Goal: Navigation & Orientation: Find specific page/section

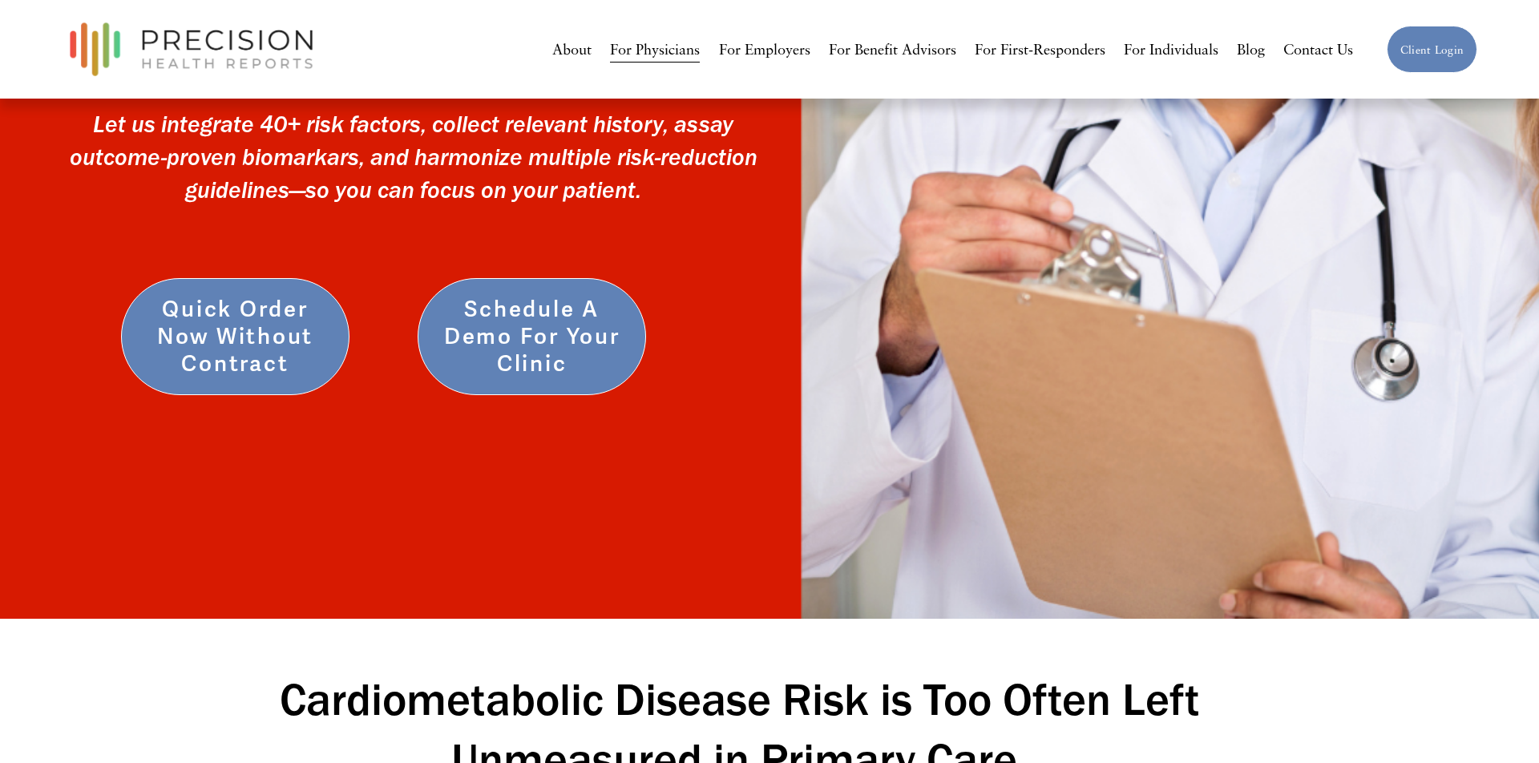
scroll to position [208, 0]
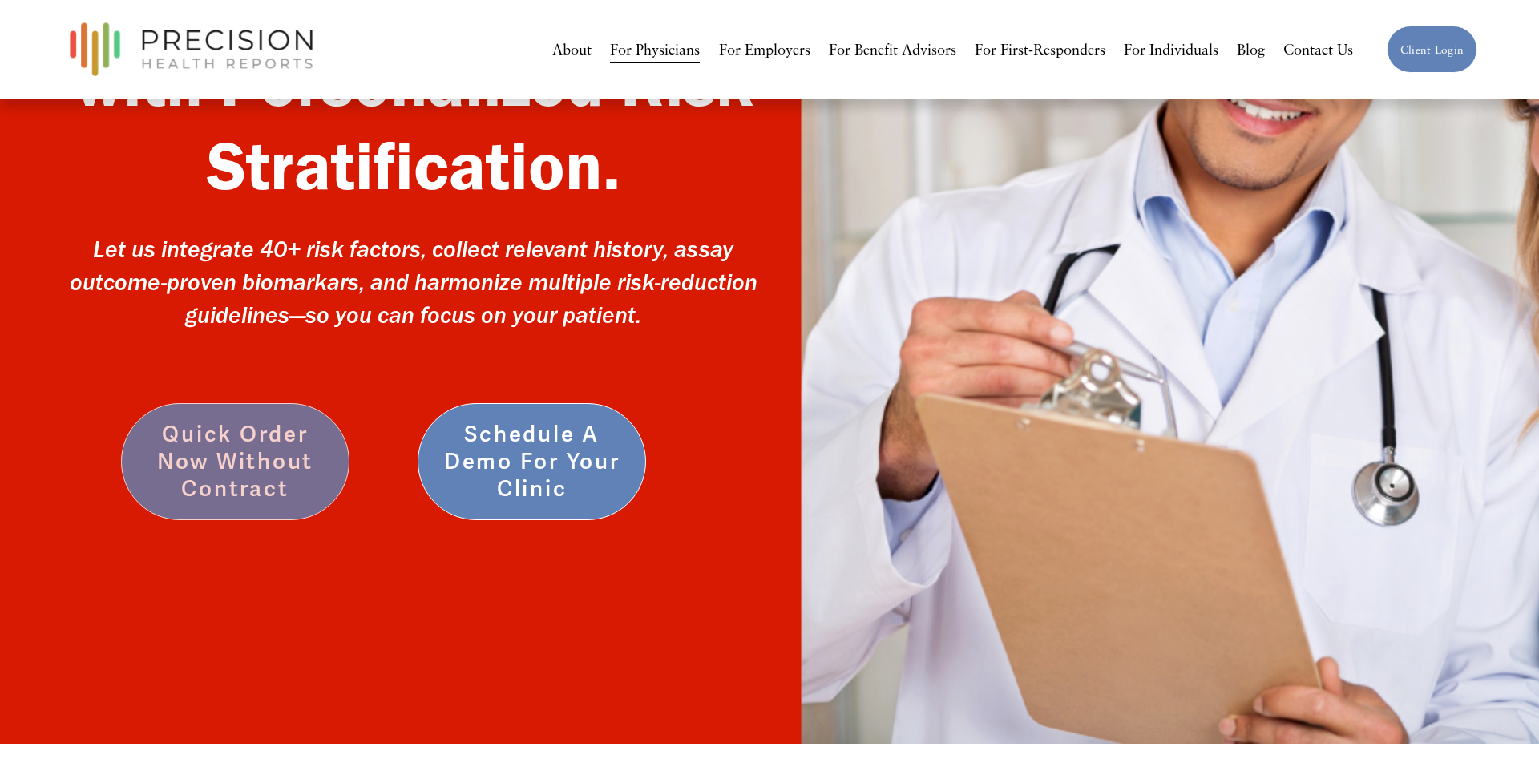
click at [248, 468] on link "Quick Order Now without Contract" at bounding box center [235, 461] width 228 height 117
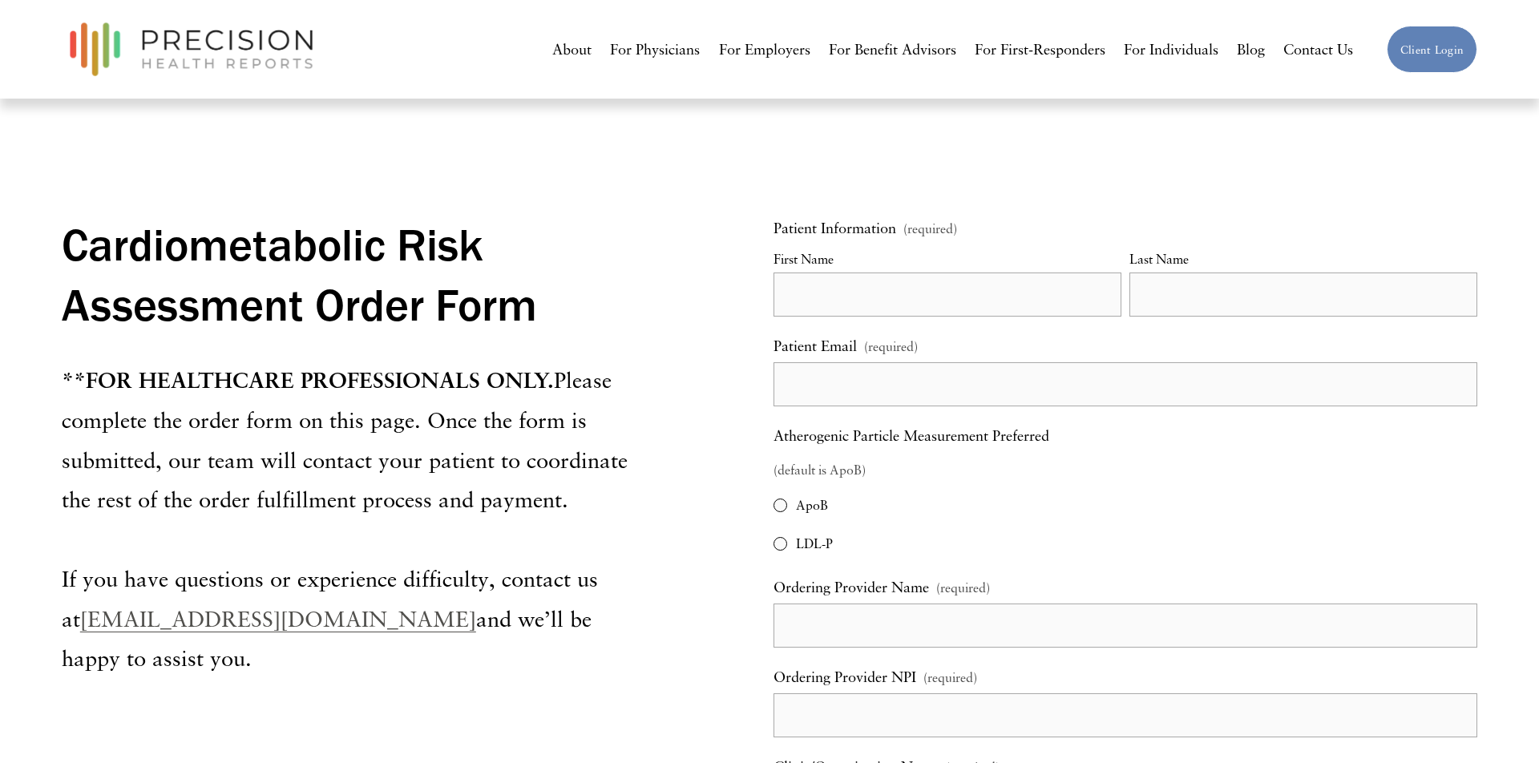
click at [652, 51] on link "For Physicians" at bounding box center [655, 49] width 90 height 30
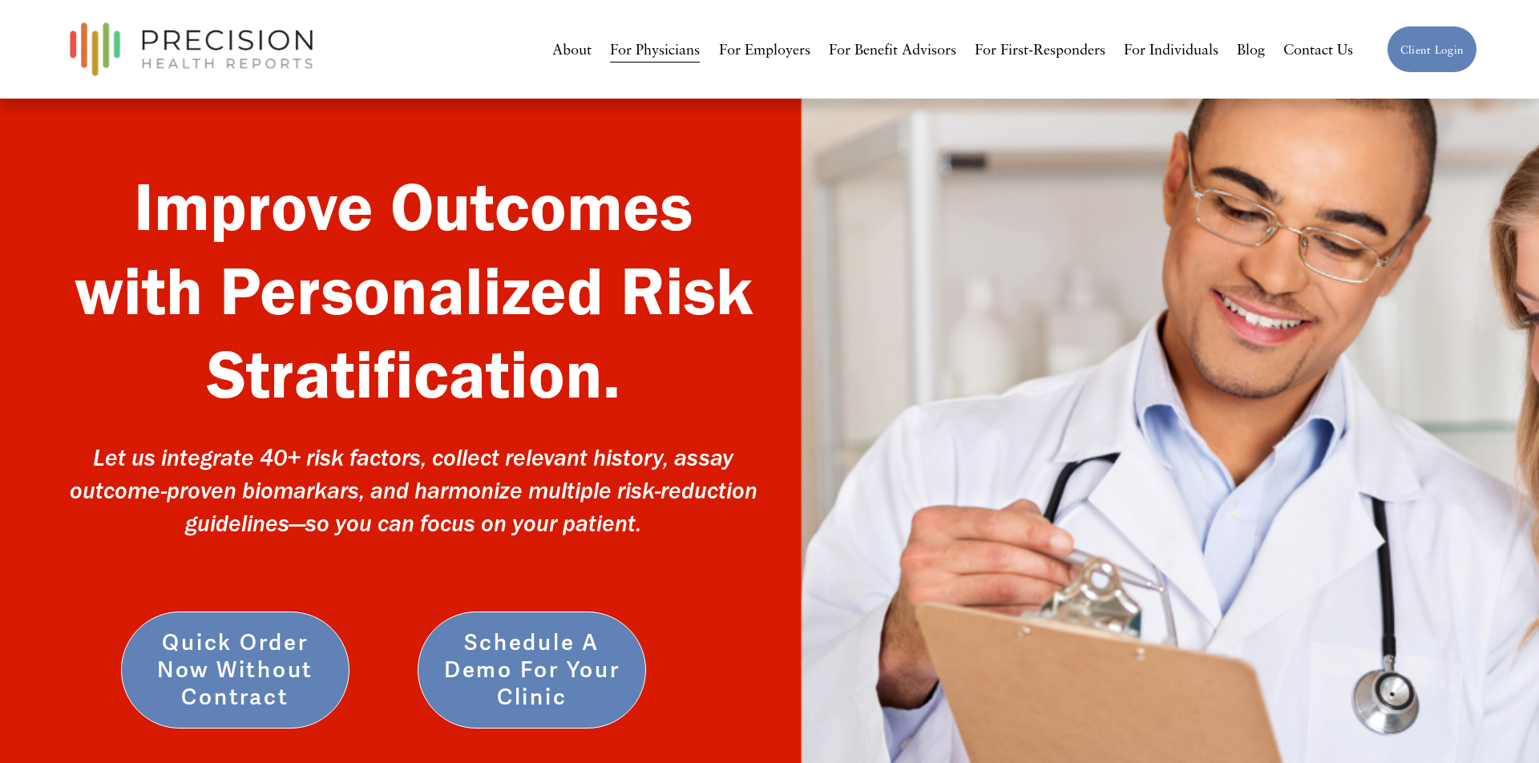
click at [1170, 49] on link "For Individuals" at bounding box center [1170, 49] width 95 height 30
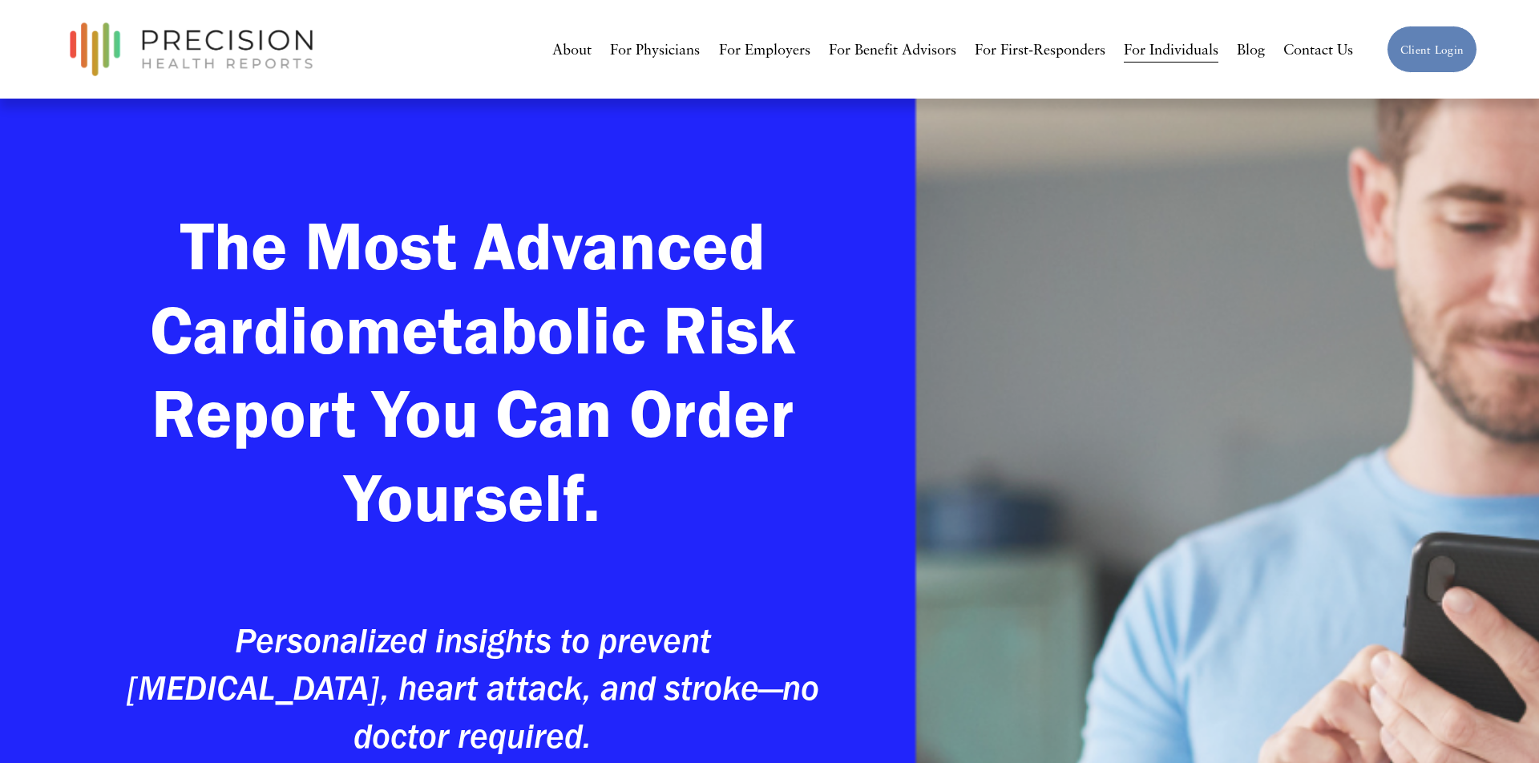
click at [674, 52] on link "For Physicians" at bounding box center [655, 49] width 90 height 30
